Goal: Communication & Community: Answer question/provide support

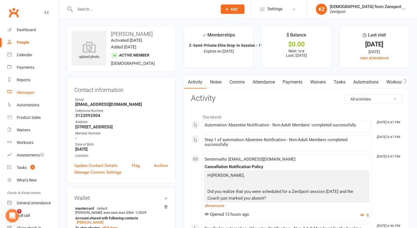
click at [25, 92] on div "Messages" at bounding box center [26, 92] width 18 height 4
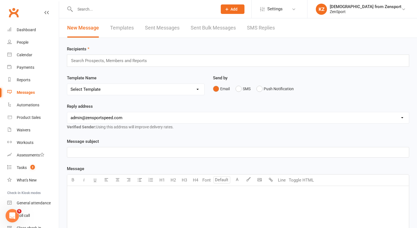
click at [254, 27] on link "SMS Replies" at bounding box center [261, 27] width 28 height 19
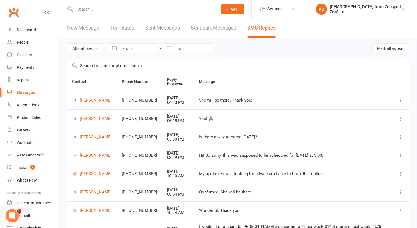
click at [110, 10] on input "text" at bounding box center [143, 9] width 140 height 8
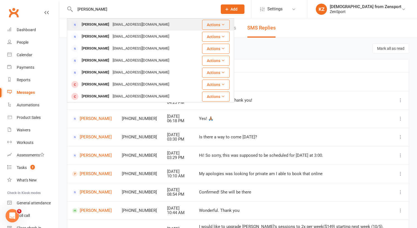
type input "[PERSON_NAME]"
click at [105, 24] on div "[PERSON_NAME]" at bounding box center [95, 25] width 31 height 8
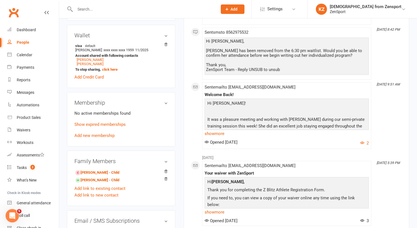
scroll to position [155, 0]
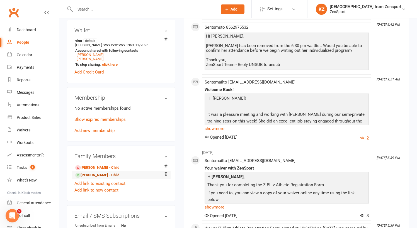
click at [108, 174] on link "[PERSON_NAME] - Child" at bounding box center [97, 175] width 44 height 6
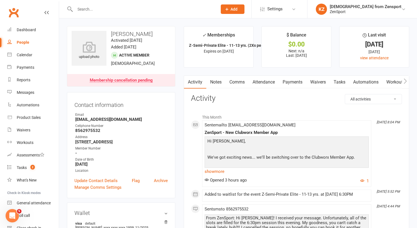
click at [238, 80] on link "Comms" at bounding box center [236, 82] width 23 height 13
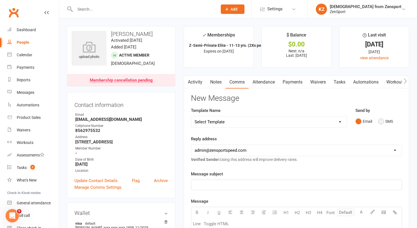
click at [382, 121] on button "SMS" at bounding box center [385, 121] width 15 height 11
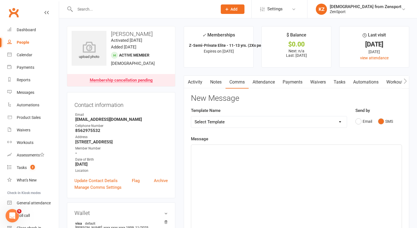
click at [210, 148] on p "﻿" at bounding box center [296, 149] width 204 height 7
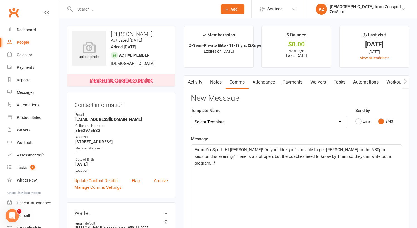
drag, startPoint x: 371, startPoint y: 43, endPoint x: 281, endPoint y: 95, distance: 104.3
click at [281, 95] on h3 "New Message" at bounding box center [296, 98] width 211 height 9
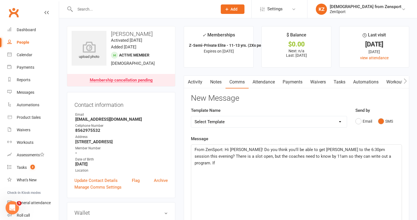
click at [399, 149] on div "From ZenSport: Hi [PERSON_NAME]! Do you think you'll be able to get [PERSON_NAM…" at bounding box center [296, 187] width 210 height 84
click at [389, 149] on span "From ZenSport: Hi [PERSON_NAME]! Do you think you'll be able to get [PERSON_NAM…" at bounding box center [292, 156] width 197 height 18
click at [205, 162] on p "From ZenSport: Hi [PERSON_NAME]! Do you think you'll be able to get [PERSON_NAM…" at bounding box center [296, 156] width 204 height 20
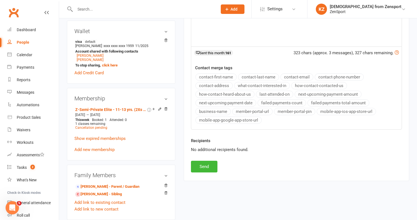
scroll to position [190, 0]
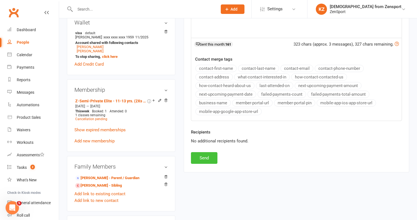
click at [203, 155] on button "Send" at bounding box center [204, 158] width 26 height 12
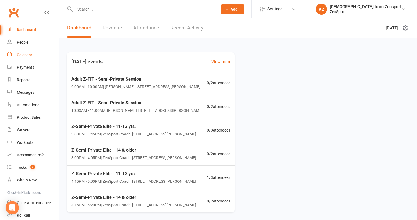
click at [27, 53] on div "Calendar" at bounding box center [25, 55] width 16 height 4
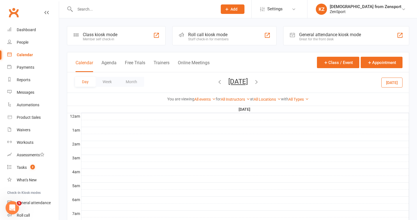
click at [395, 83] on button "Today" at bounding box center [391, 82] width 21 height 10
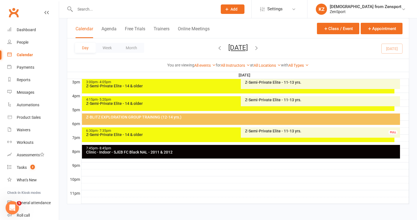
scroll to position [248, 0]
click at [262, 129] on div "Z-Semi-Private Elite - 11-13 yrs." at bounding box center [321, 131] width 154 height 4
